Goal: Task Accomplishment & Management: Complete application form

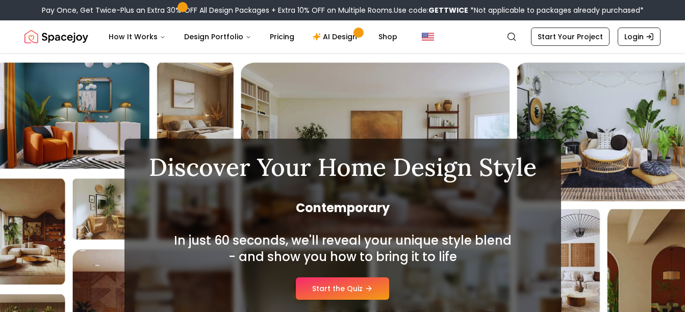
click at [317, 290] on link "Start the Quiz" at bounding box center [342, 289] width 93 height 22
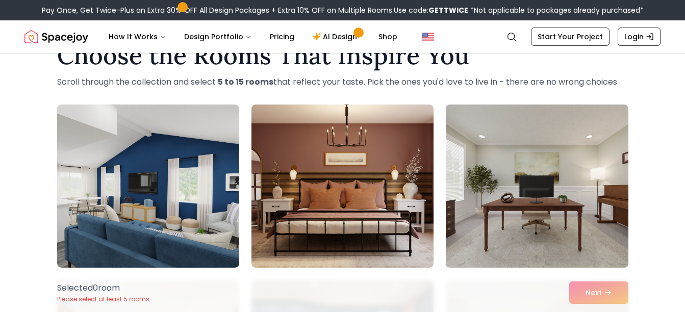
scroll to position [51, 0]
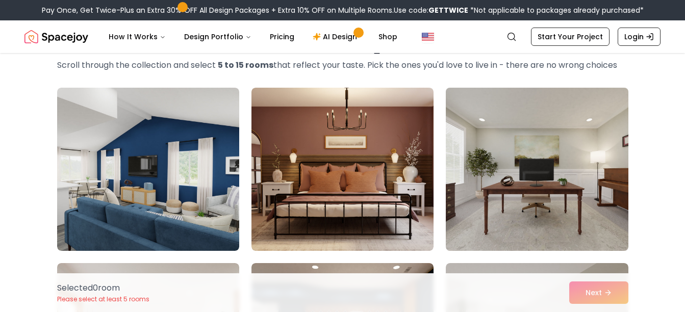
click at [549, 172] on img at bounding box center [536, 169] width 191 height 171
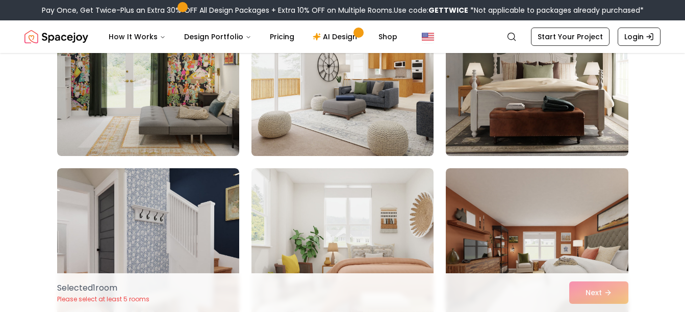
scroll to position [561, 0]
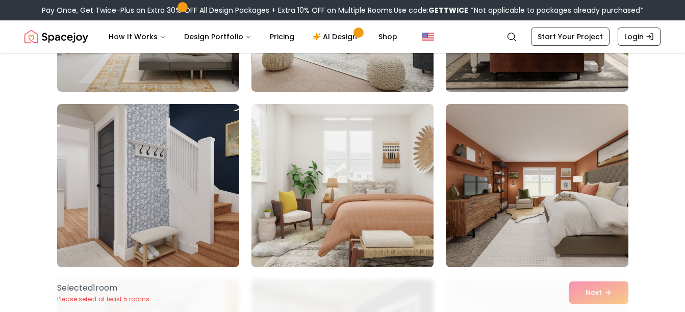
click at [369, 204] on img at bounding box center [342, 185] width 191 height 171
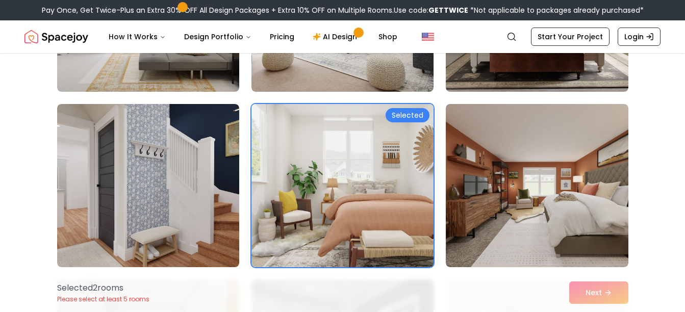
click at [369, 204] on img at bounding box center [342, 185] width 191 height 171
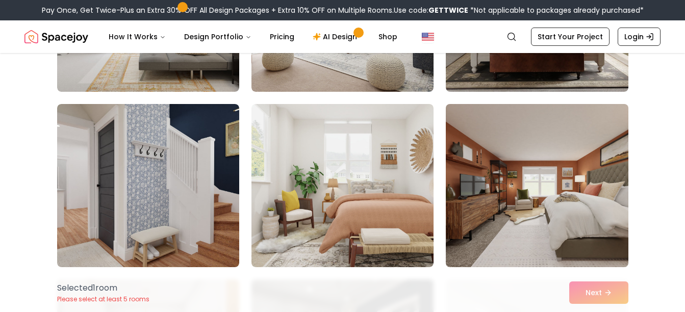
click at [528, 182] on img at bounding box center [536, 185] width 191 height 171
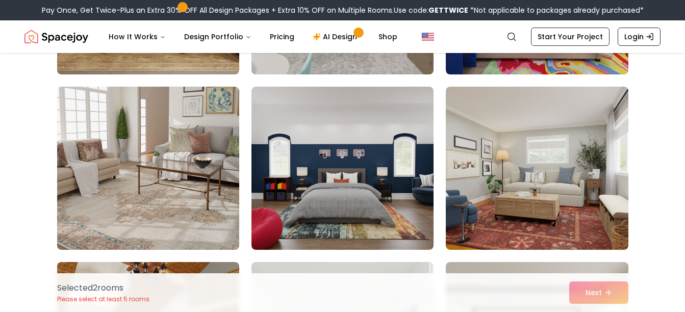
scroll to position [1122, 0]
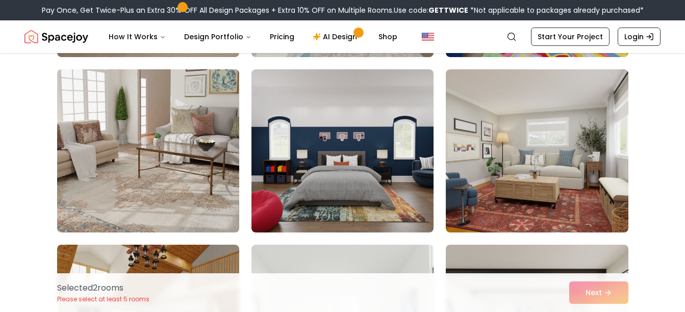
click at [203, 134] on img at bounding box center [148, 150] width 191 height 171
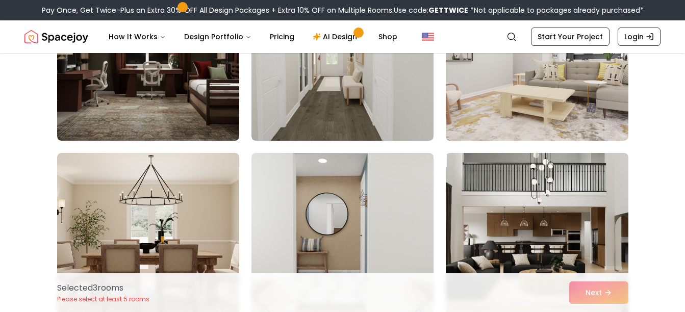
scroll to position [2143, 0]
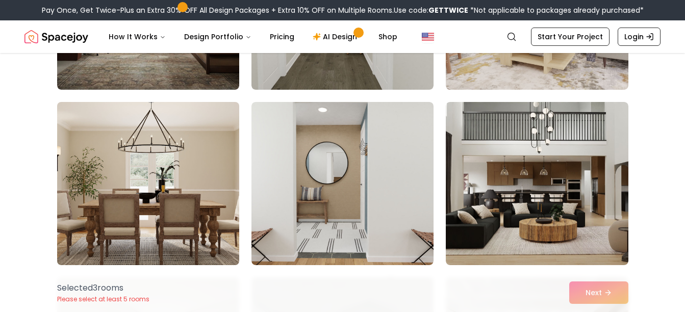
click at [156, 187] on img at bounding box center [148, 183] width 191 height 171
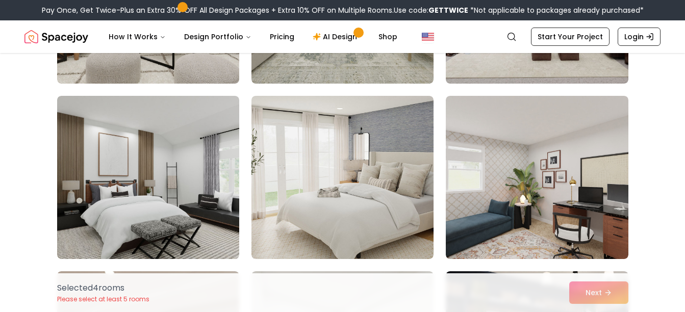
scroll to position [2551, 0]
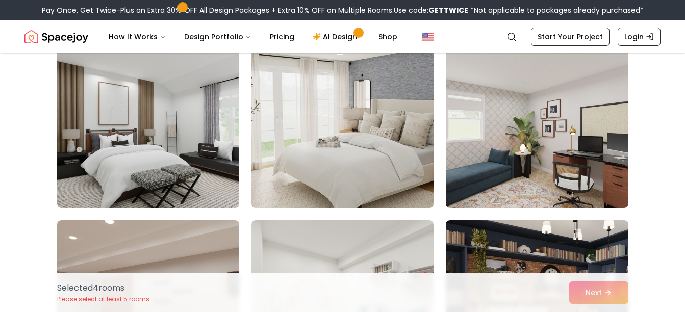
click at [399, 179] on img at bounding box center [342, 126] width 191 height 171
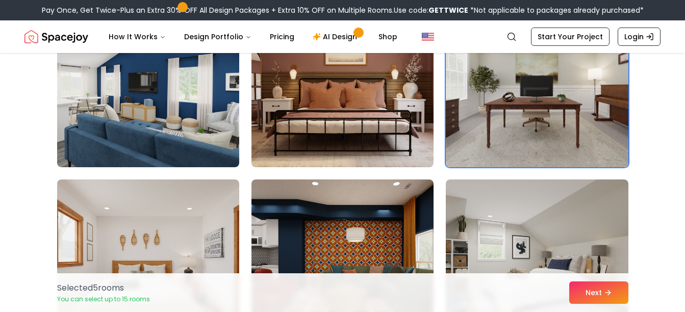
scroll to position [0, 0]
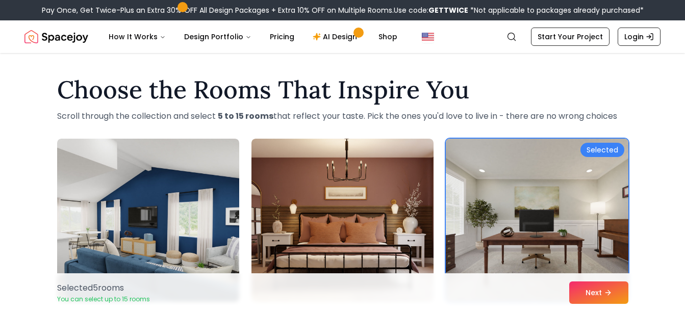
click at [604, 157] on img at bounding box center [536, 220] width 191 height 171
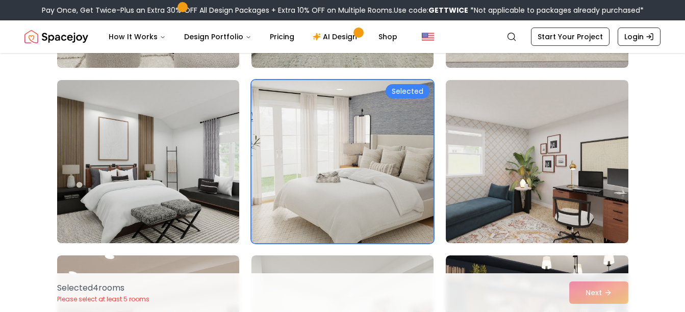
scroll to position [2440, 0]
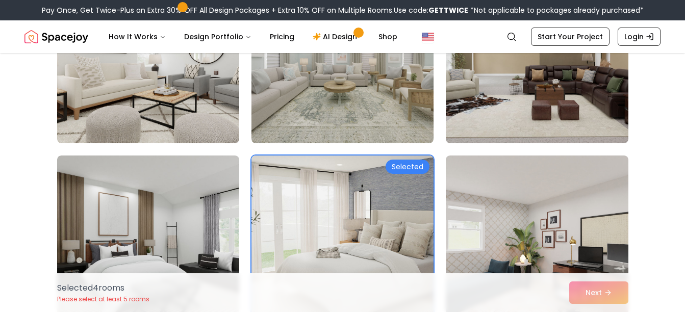
click at [405, 157] on img at bounding box center [342, 237] width 191 height 171
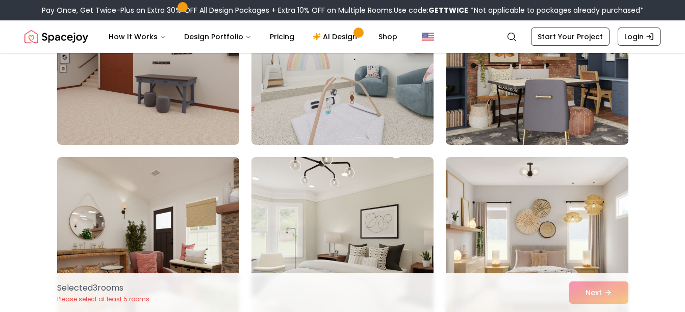
scroll to position [2848, 0]
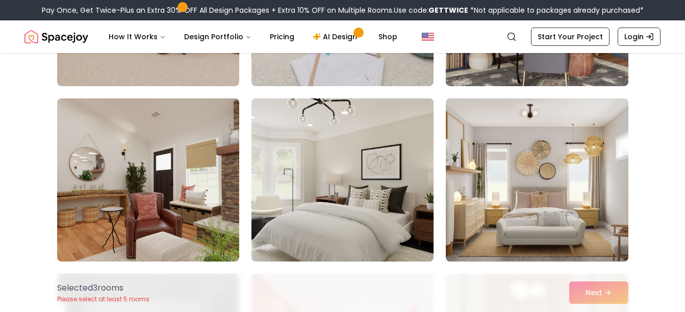
click at [411, 166] on img at bounding box center [342, 179] width 191 height 171
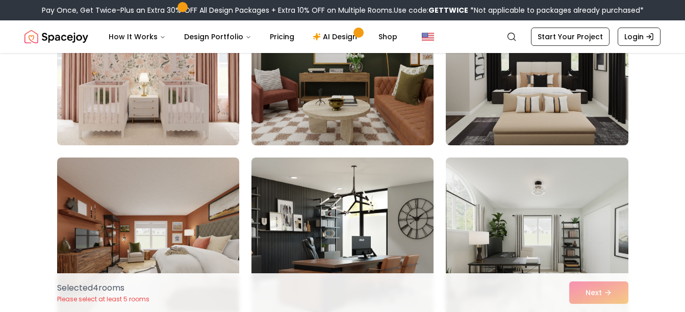
scroll to position [5654, 0]
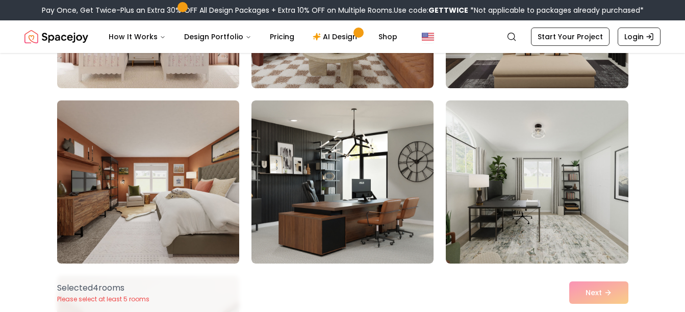
click at [218, 174] on img at bounding box center [148, 181] width 191 height 171
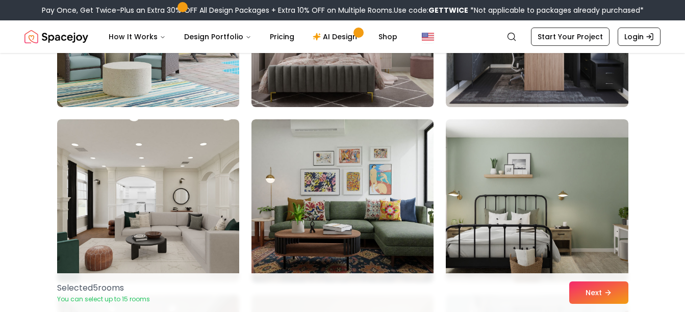
scroll to position [4583, 0]
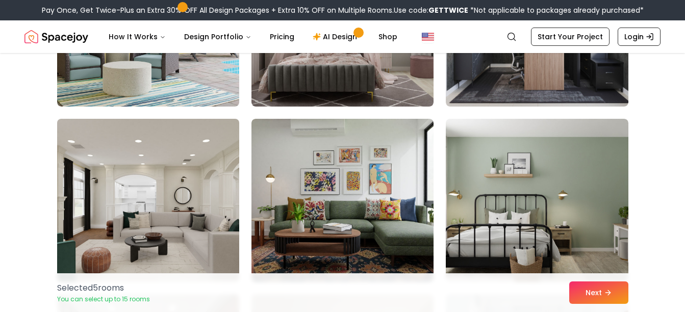
click at [185, 183] on img at bounding box center [148, 200] width 191 height 171
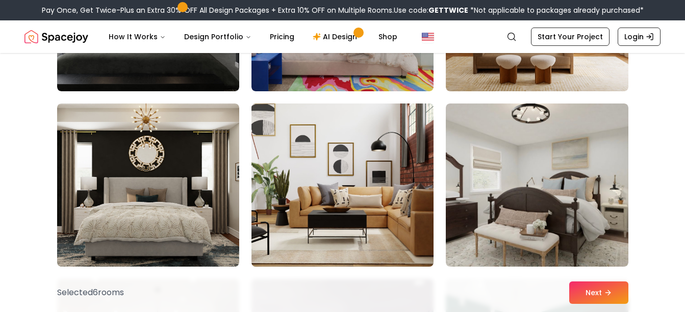
scroll to position [3205, 0]
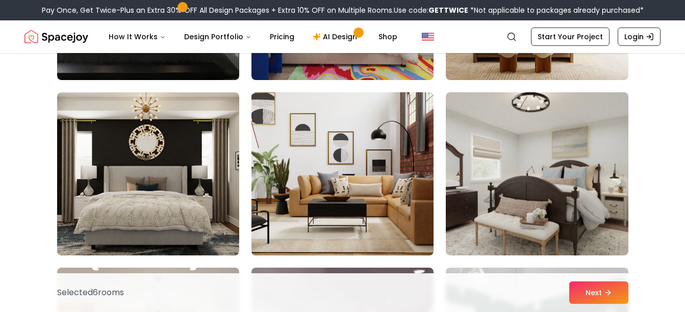
click at [346, 157] on img at bounding box center [342, 173] width 191 height 171
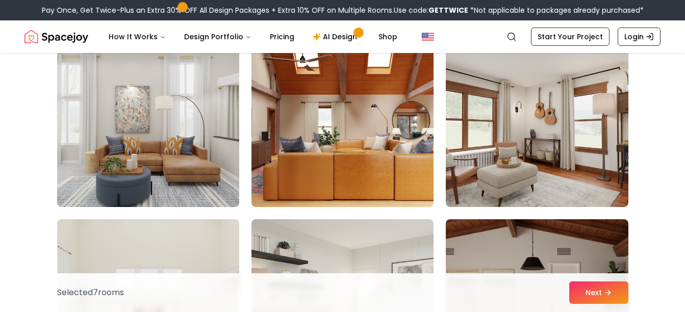
scroll to position [1675, 0]
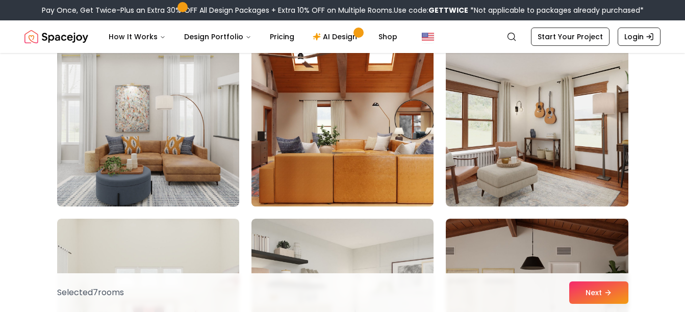
click at [389, 141] on img at bounding box center [342, 124] width 191 height 171
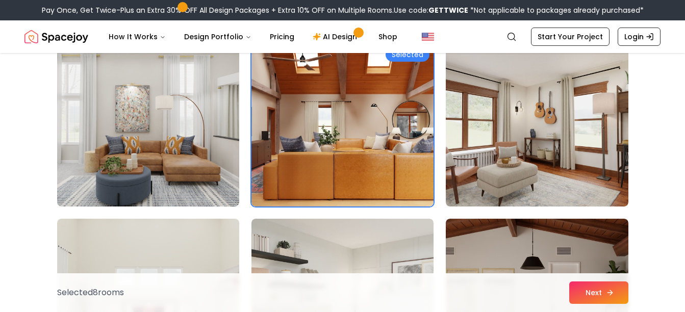
click at [590, 294] on button "Next" at bounding box center [598, 293] width 59 height 22
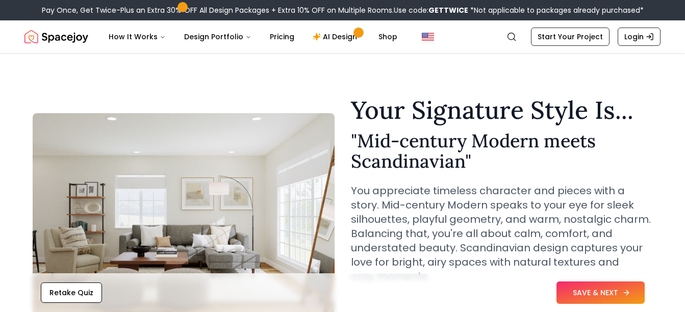
click at [602, 293] on button "SAVE & NEXT" at bounding box center [601, 293] width 88 height 22
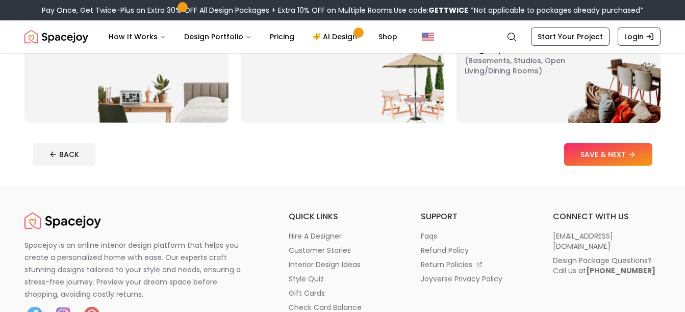
scroll to position [255, 0]
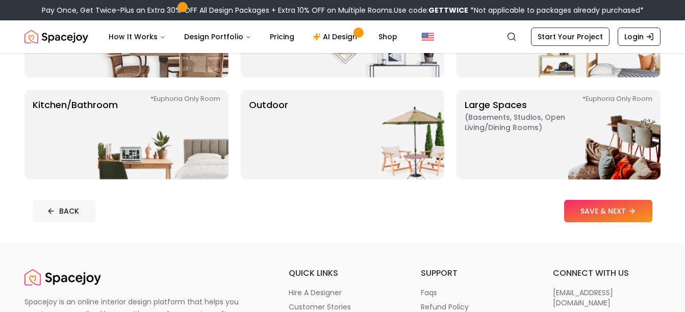
click at [81, 216] on button "BACK" at bounding box center [64, 211] width 63 height 22
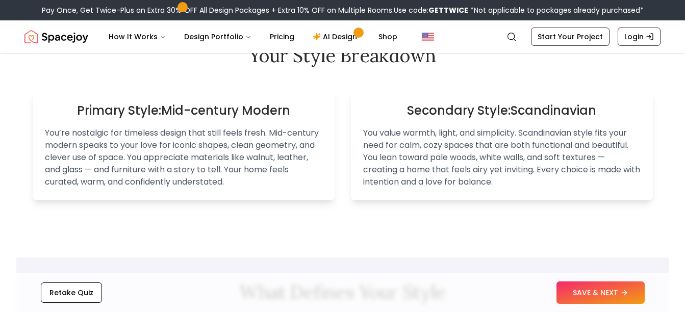
scroll to position [663, 0]
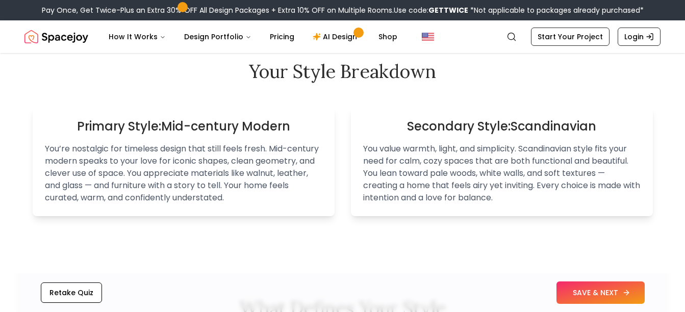
click at [580, 288] on button "SAVE & NEXT" at bounding box center [601, 293] width 88 height 22
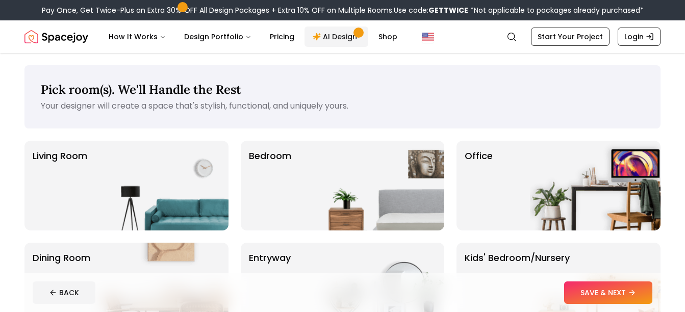
click at [336, 35] on link "AI Design" at bounding box center [337, 37] width 64 height 20
click at [56, 290] on button "BACK" at bounding box center [64, 293] width 63 height 22
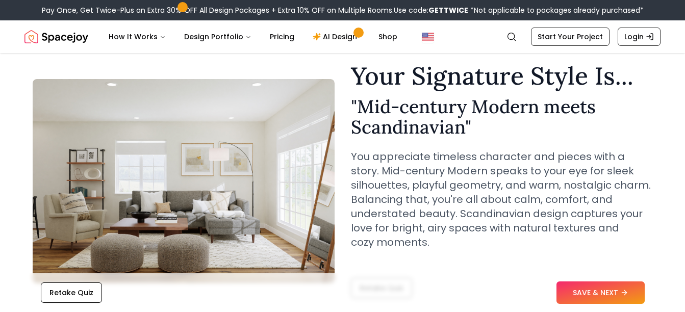
scroll to position [51, 0]
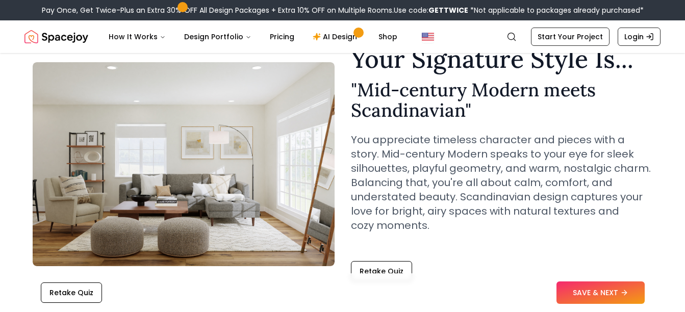
drag, startPoint x: 149, startPoint y: 137, endPoint x: 548, endPoint y: 143, distance: 398.5
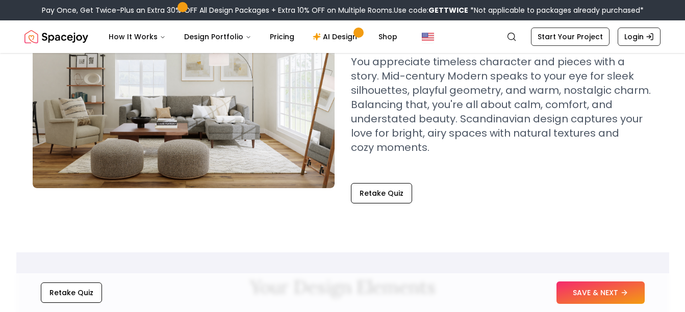
scroll to position [204, 0]
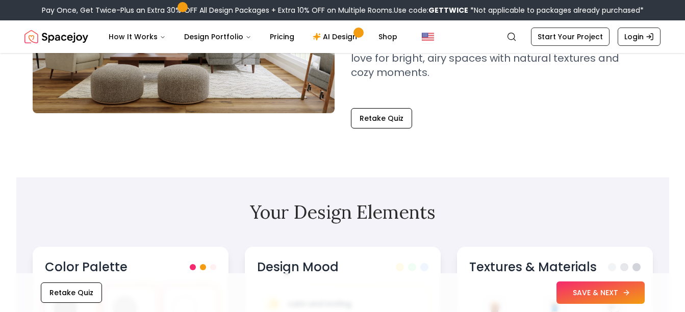
click at [600, 296] on button "SAVE & NEXT" at bounding box center [601, 293] width 88 height 22
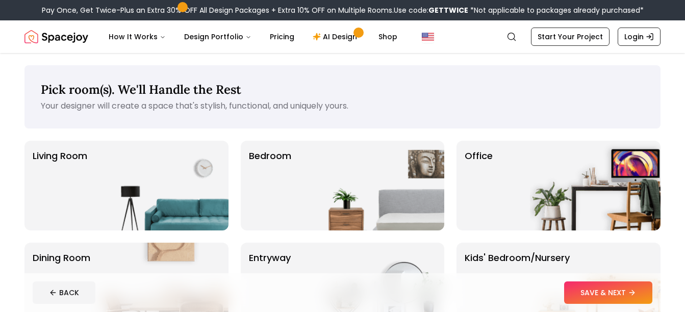
click at [163, 158] on img at bounding box center [163, 186] width 131 height 90
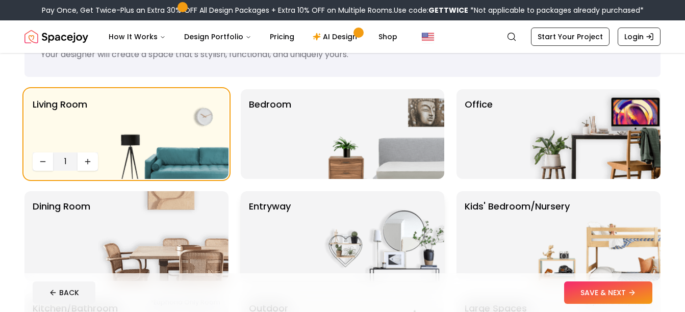
scroll to position [51, 0]
click at [483, 140] on p "Office" at bounding box center [479, 134] width 28 height 73
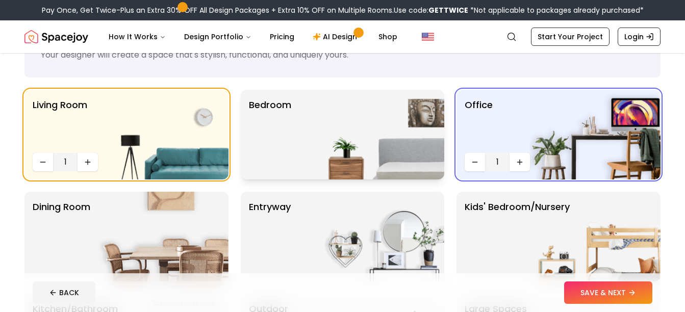
click at [330, 136] on img at bounding box center [379, 135] width 131 height 90
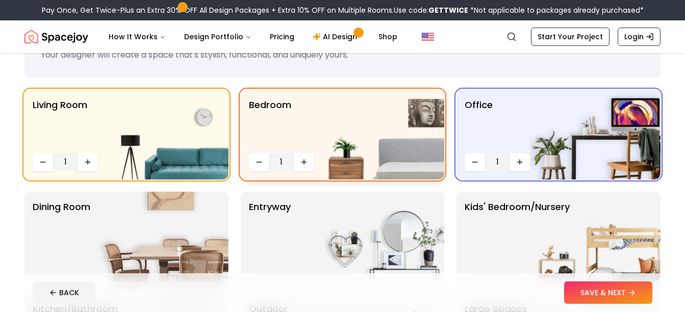
scroll to position [102, 0]
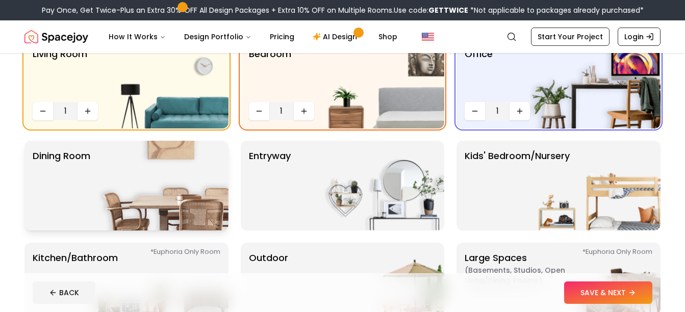
click at [71, 177] on p "Dining Room" at bounding box center [62, 185] width 58 height 73
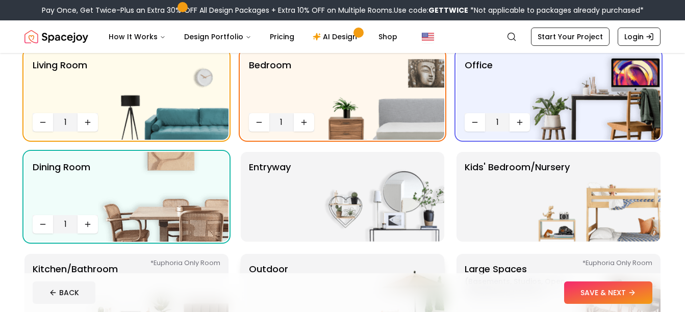
scroll to position [153, 0]
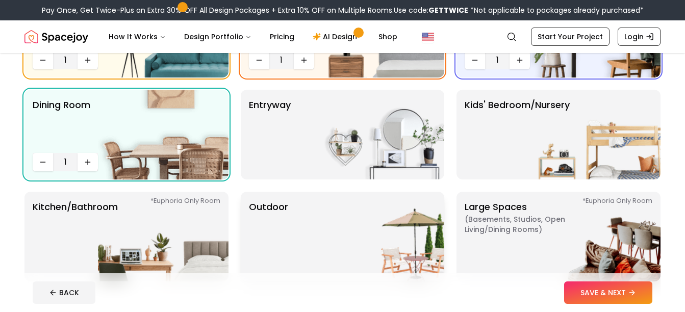
click at [342, 206] on img at bounding box center [379, 237] width 131 height 90
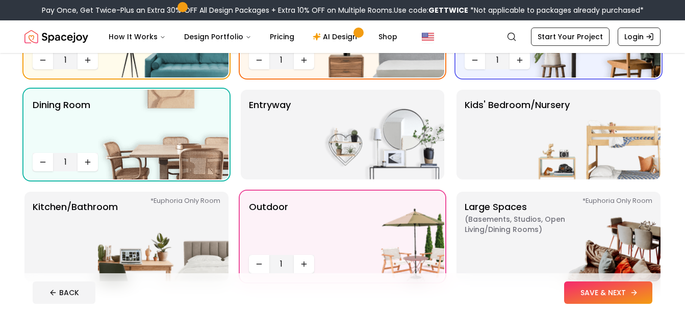
click at [587, 289] on button "SAVE & NEXT" at bounding box center [608, 293] width 88 height 22
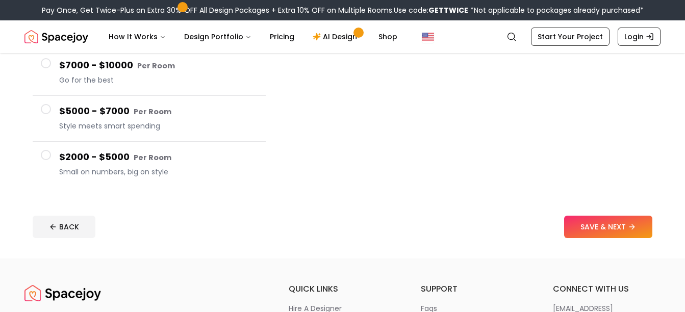
scroll to position [204, 0]
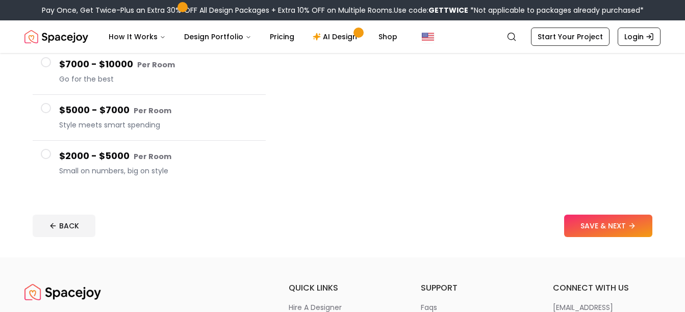
click at [43, 153] on span at bounding box center [46, 154] width 10 height 10
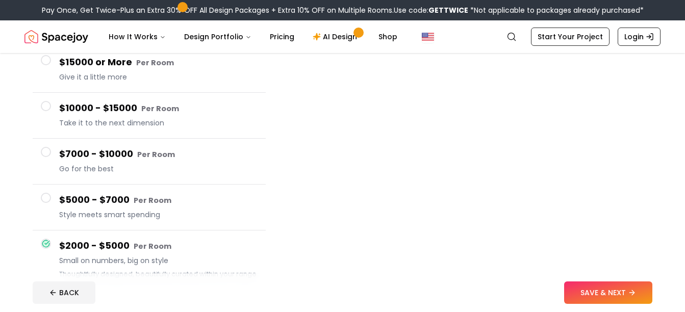
scroll to position [153, 0]
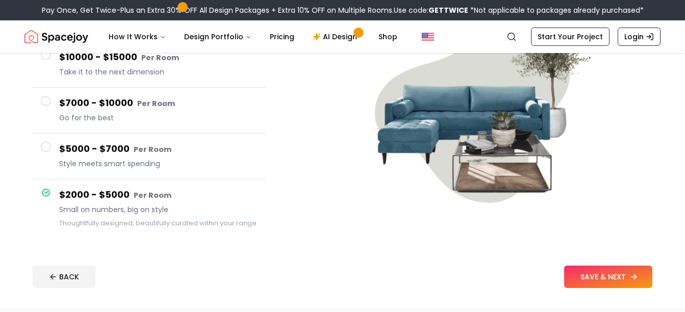
click at [609, 277] on button "SAVE & NEXT" at bounding box center [608, 277] width 88 height 22
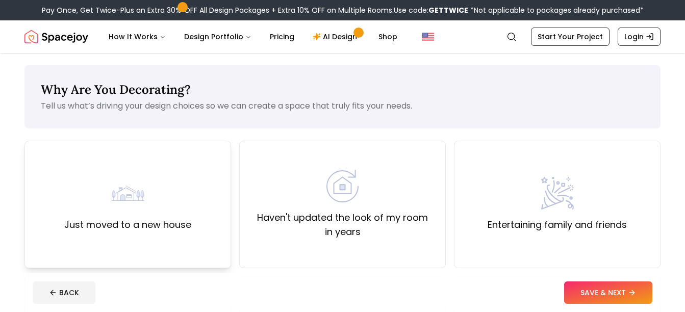
click at [118, 210] on div "Just moved to a new house" at bounding box center [127, 204] width 127 height 55
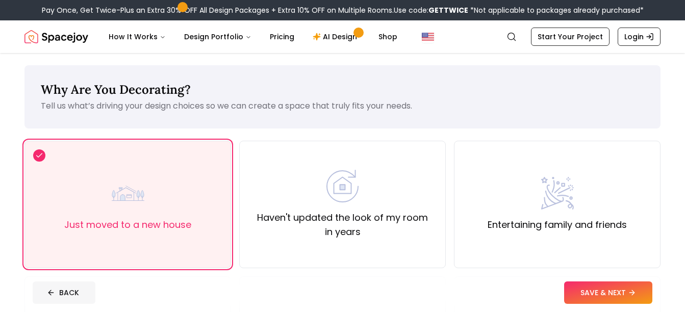
click at [65, 298] on button "BACK" at bounding box center [64, 293] width 63 height 22
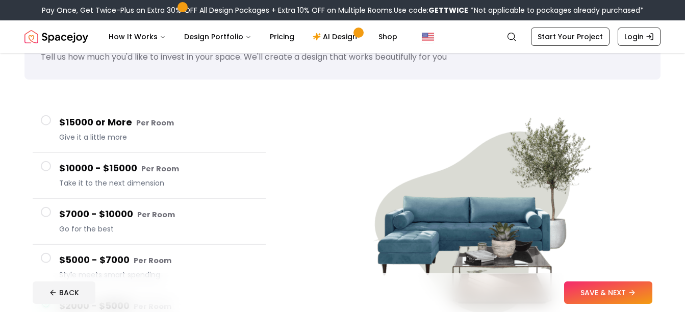
scroll to position [153, 0]
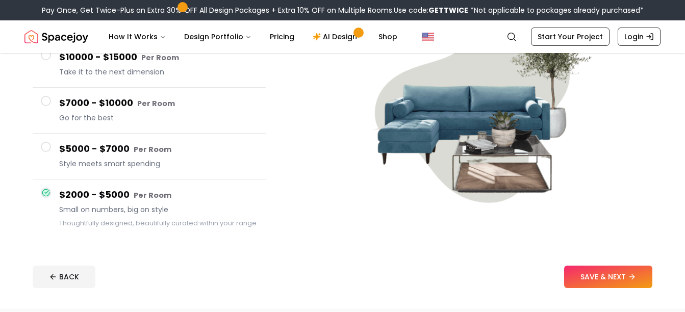
click at [50, 146] on span at bounding box center [46, 147] width 10 height 10
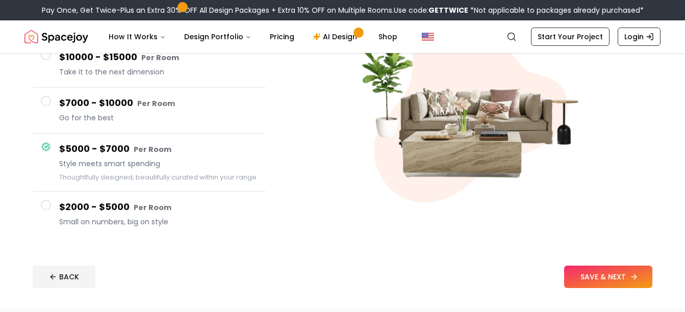
click at [593, 275] on button "SAVE & NEXT" at bounding box center [608, 277] width 88 height 22
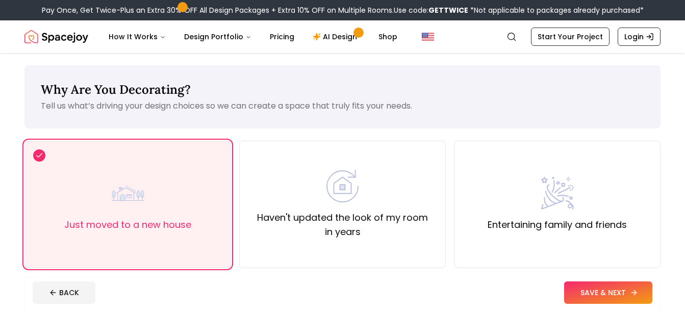
click at [605, 292] on button "SAVE & NEXT" at bounding box center [608, 293] width 88 height 22
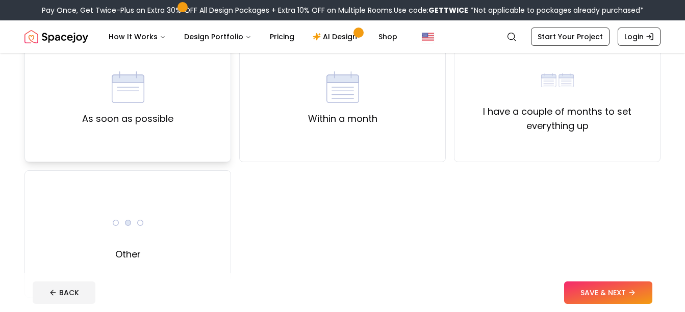
scroll to position [153, 0]
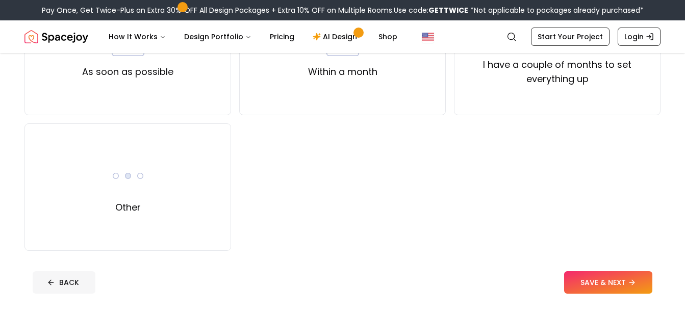
click at [59, 288] on button "BACK" at bounding box center [64, 282] width 63 height 22
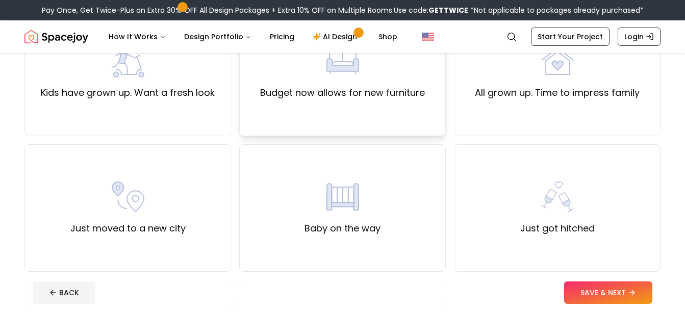
scroll to position [306, 0]
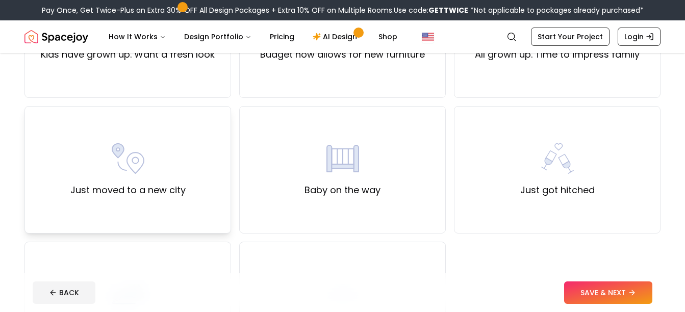
click at [124, 139] on div "Just moved to a new city" at bounding box center [127, 170] width 207 height 128
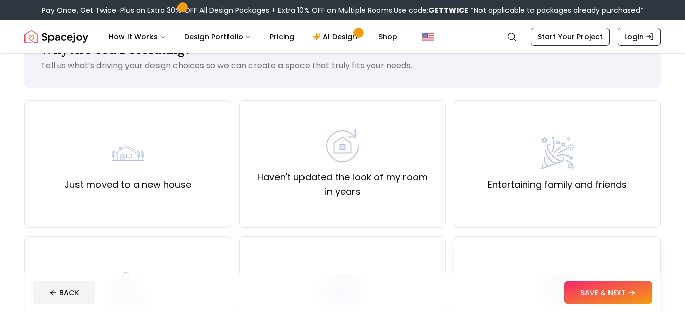
scroll to position [0, 0]
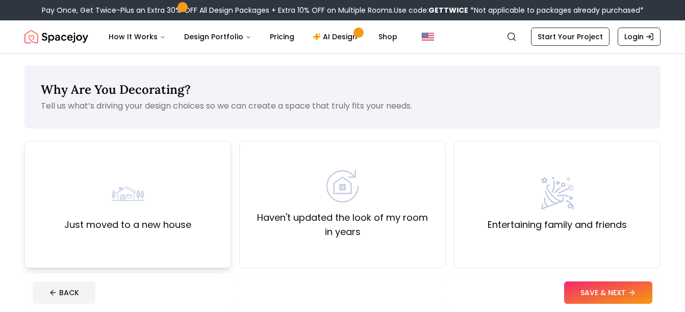
click at [146, 229] on label "Just moved to a new house" at bounding box center [127, 225] width 127 height 14
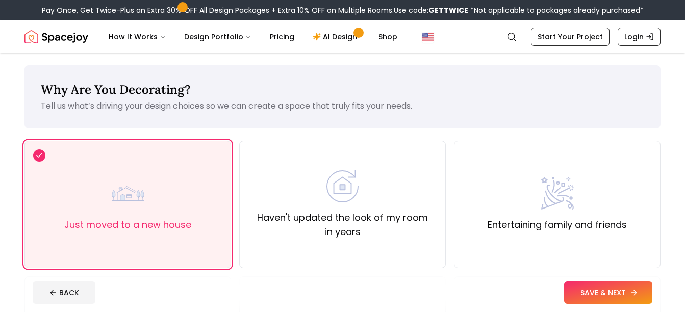
click at [616, 288] on button "SAVE & NEXT" at bounding box center [608, 293] width 88 height 22
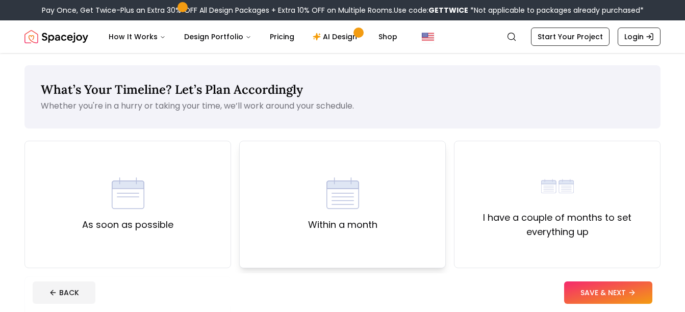
click at [339, 203] on img at bounding box center [342, 193] width 33 height 33
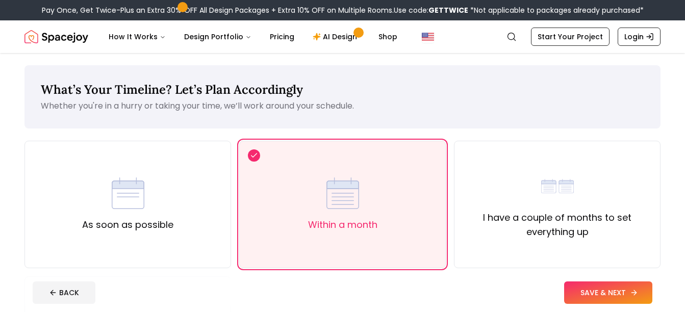
click at [577, 292] on button "SAVE & NEXT" at bounding box center [608, 293] width 88 height 22
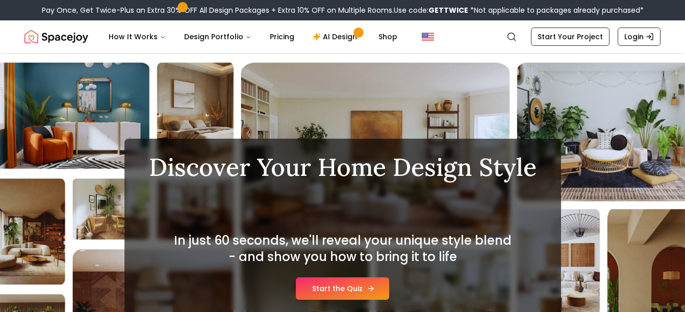
click at [329, 289] on link "Start the Quiz" at bounding box center [342, 289] width 93 height 22
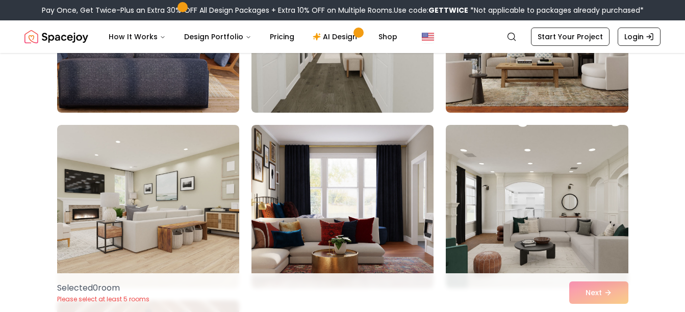
scroll to position [2143, 0]
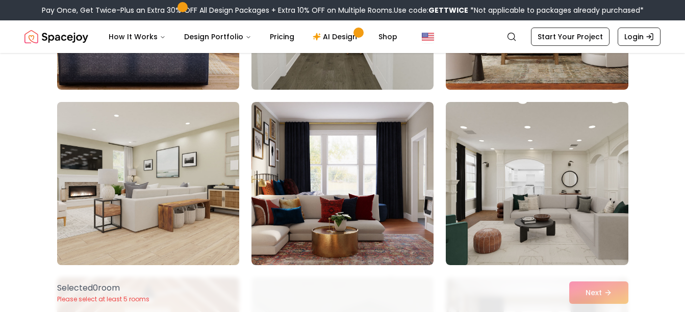
click at [147, 208] on img at bounding box center [148, 183] width 191 height 171
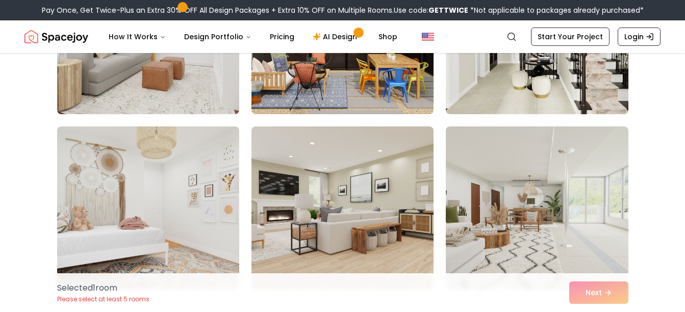
scroll to position [5152, 0]
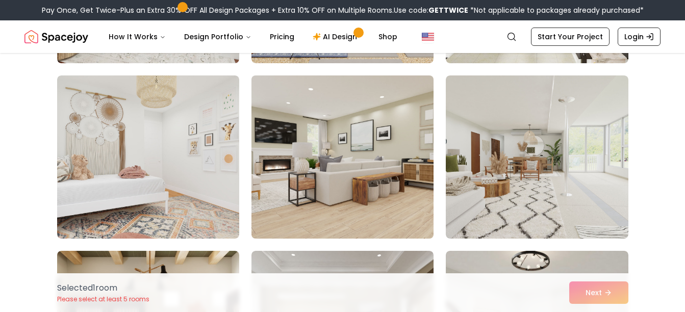
click at [345, 176] on img at bounding box center [342, 156] width 191 height 171
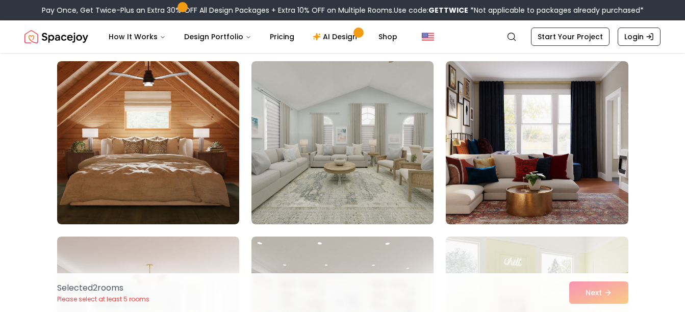
scroll to position [2194, 0]
